Goal: Task Accomplishment & Management: Manage account settings

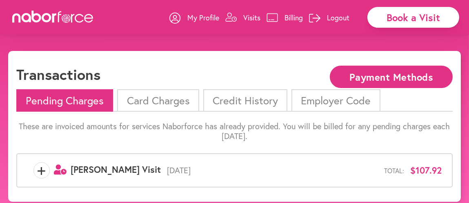
click at [290, 17] on p "Billing" at bounding box center [294, 18] width 18 height 10
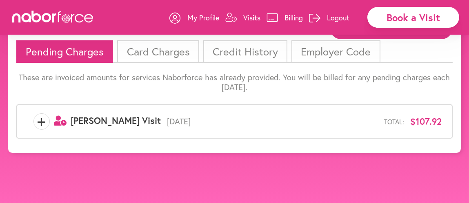
scroll to position [51, 0]
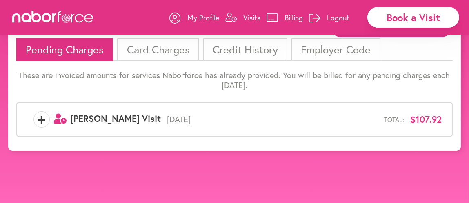
click at [43, 120] on span "+" at bounding box center [42, 119] width 16 height 16
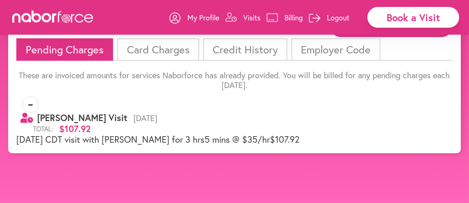
click at [240, 51] on li "Credit History" at bounding box center [245, 49] width 84 height 22
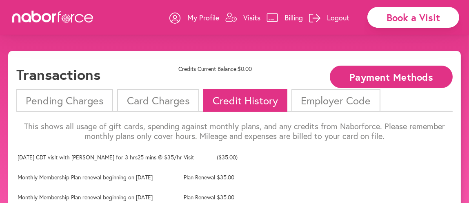
click at [166, 99] on li "Card Charges" at bounding box center [158, 100] width 82 height 22
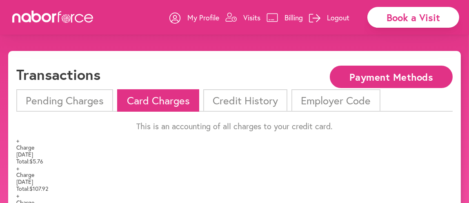
click at [76, 102] on li "Pending Charges" at bounding box center [64, 100] width 97 height 22
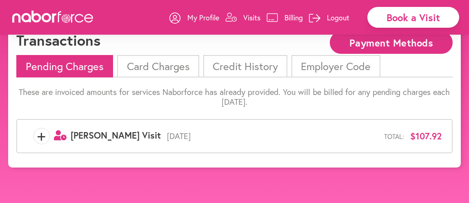
scroll to position [41, 0]
